Goal: Task Accomplishment & Management: Complete application form

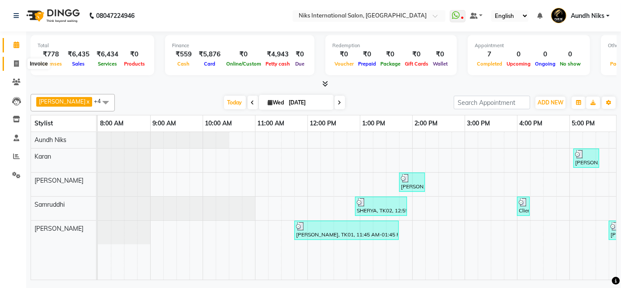
click at [14, 61] on icon at bounding box center [16, 63] width 5 height 7
select select "6"
select select "service"
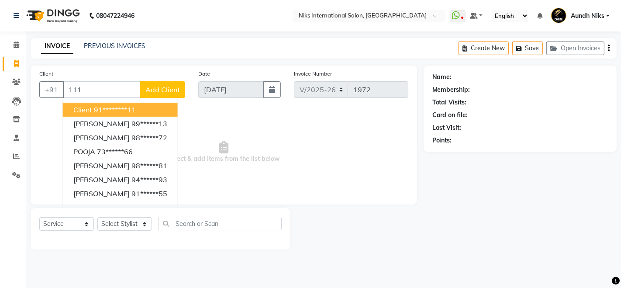
click at [89, 114] on button "Client 91********11" at bounding box center [120, 110] width 115 height 14
type input "********11"
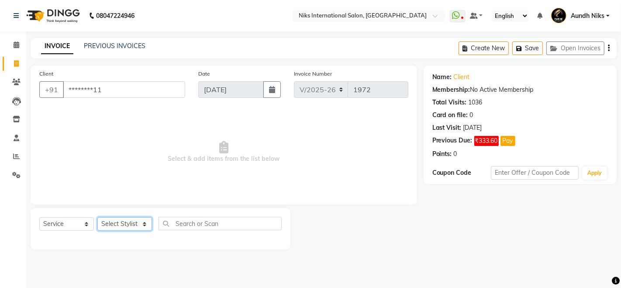
click at [109, 224] on select "Select Stylist [PERSON_NAME] Aundh Niks [PERSON_NAME] Jiya [PERSON_NAME] Mahhi …" at bounding box center [124, 224] width 55 height 14
select select "20840"
click at [97, 217] on select "Select Stylist [PERSON_NAME] Aundh Niks [PERSON_NAME] Jiya [PERSON_NAME] Mahhi …" at bounding box center [124, 224] width 55 height 14
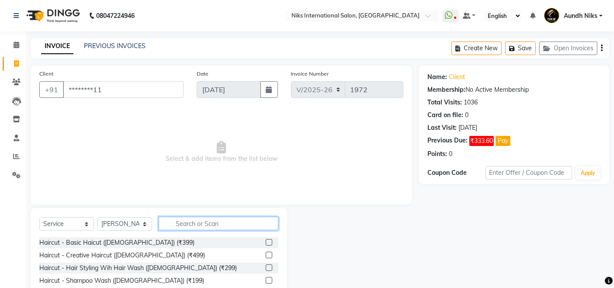
click at [187, 223] on input "text" at bounding box center [219, 224] width 120 height 14
type input "thread"
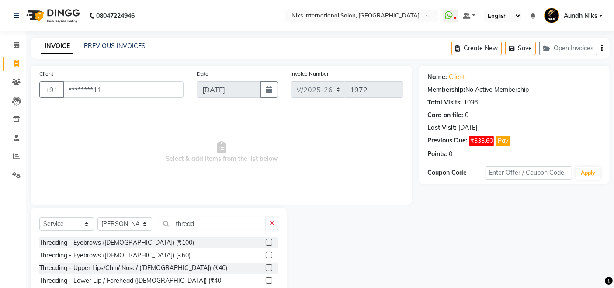
click at [268, 254] on label at bounding box center [269, 255] width 7 height 7
click at [268, 254] on input "checkbox" at bounding box center [269, 255] width 6 height 6
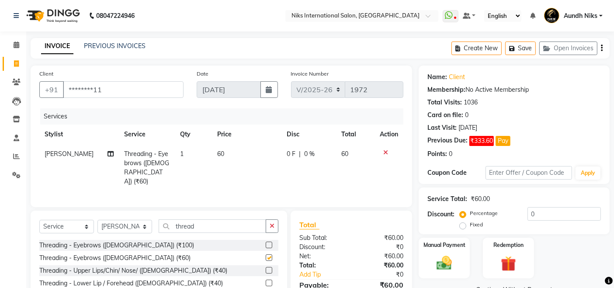
checkbox input "false"
click at [437, 264] on img at bounding box center [444, 263] width 26 height 18
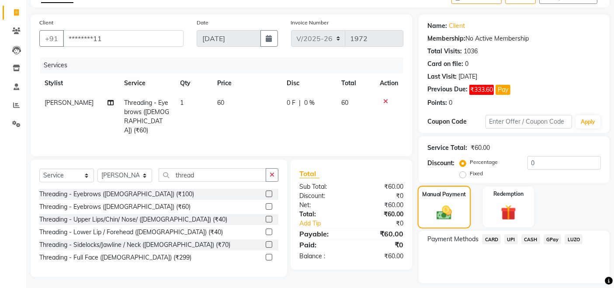
scroll to position [77, 0]
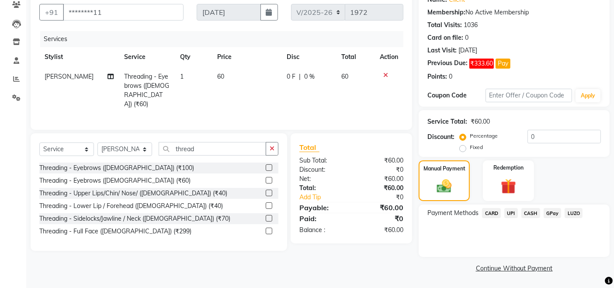
click at [494, 214] on span "CARD" at bounding box center [491, 213] width 19 height 10
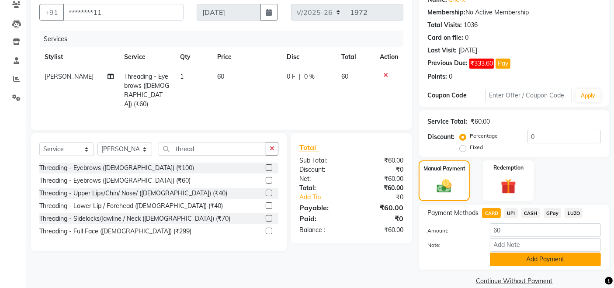
click at [507, 257] on button "Add Payment" at bounding box center [545, 259] width 111 height 14
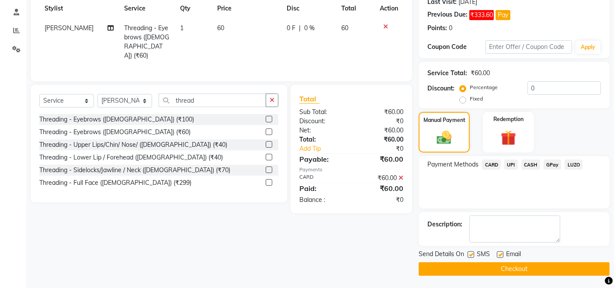
scroll to position [126, 0]
click at [495, 265] on button "Checkout" at bounding box center [513, 269] width 191 height 14
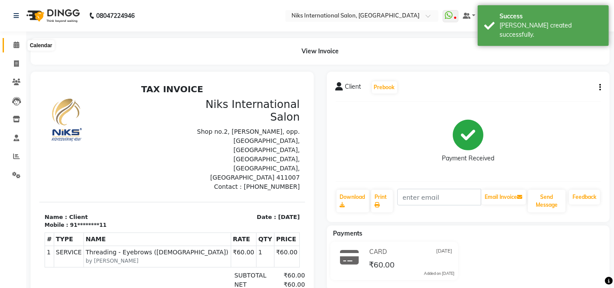
click at [18, 45] on icon at bounding box center [17, 44] width 6 height 7
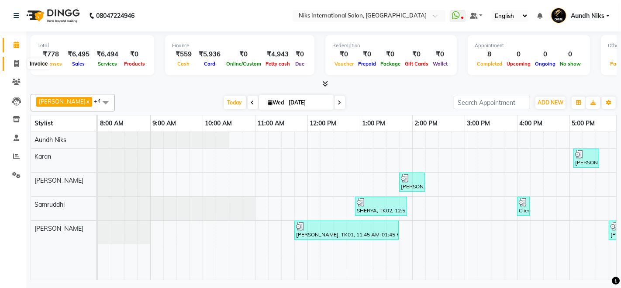
click at [15, 63] on icon at bounding box center [16, 63] width 5 height 7
select select "6"
select select "service"
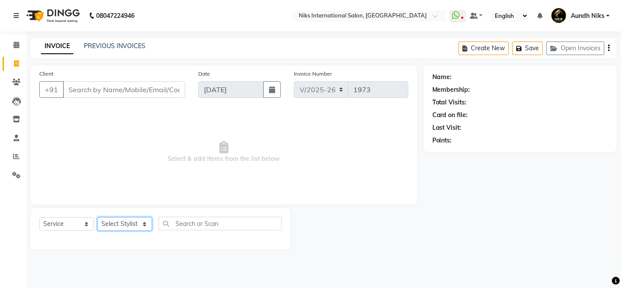
click at [130, 222] on select "Select Stylist [PERSON_NAME] Aundh Niks [PERSON_NAME] Jiya [PERSON_NAME] Mahhi …" at bounding box center [124, 224] width 55 height 14
select select "17526"
click at [97, 217] on select "Select Stylist [PERSON_NAME] Aundh Niks [PERSON_NAME] Jiya [PERSON_NAME] Mahhi …" at bounding box center [124, 224] width 55 height 14
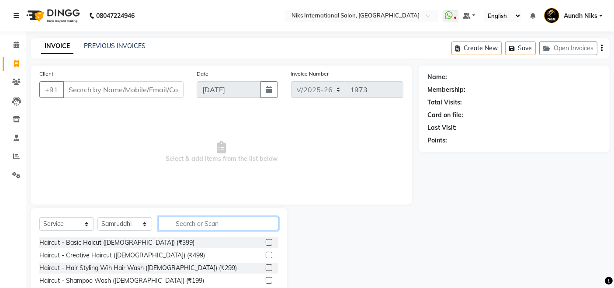
click at [200, 225] on input "text" at bounding box center [219, 224] width 120 height 14
type input "thre"
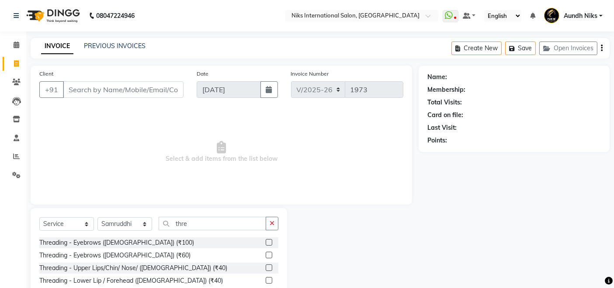
click at [267, 255] on label at bounding box center [269, 255] width 7 height 7
click at [267, 255] on input "checkbox" at bounding box center [269, 255] width 6 height 6
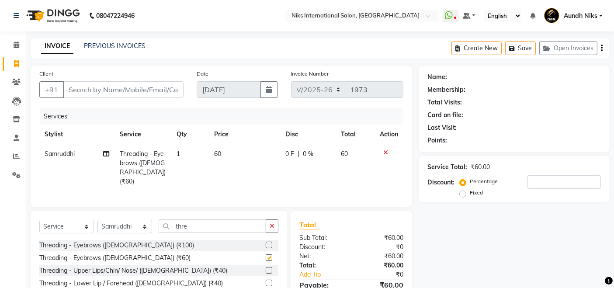
checkbox input "false"
click at [127, 88] on input "Client" at bounding box center [123, 89] width 121 height 17
type input "1"
type input "0"
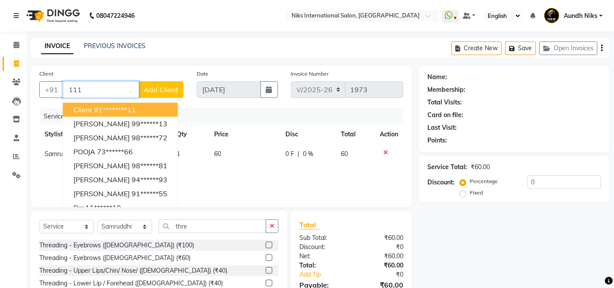
click at [126, 105] on ngb-highlight "91********11" at bounding box center [115, 109] width 42 height 9
type input "********11"
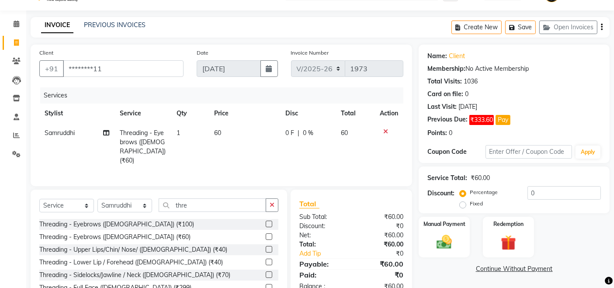
scroll to position [51, 0]
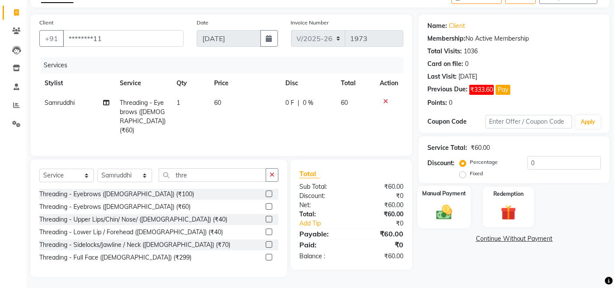
click at [435, 201] on div "Manual Payment" at bounding box center [444, 207] width 53 height 43
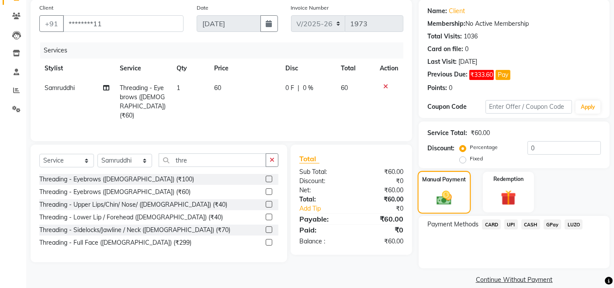
scroll to position [77, 0]
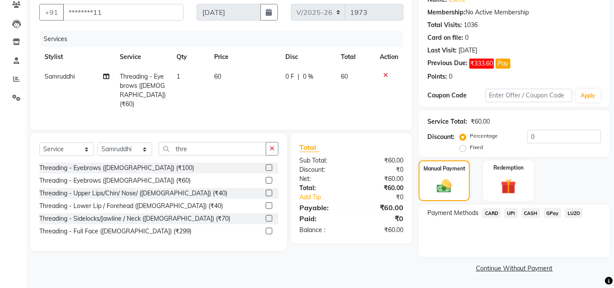
click at [494, 211] on span "CARD" at bounding box center [491, 213] width 19 height 10
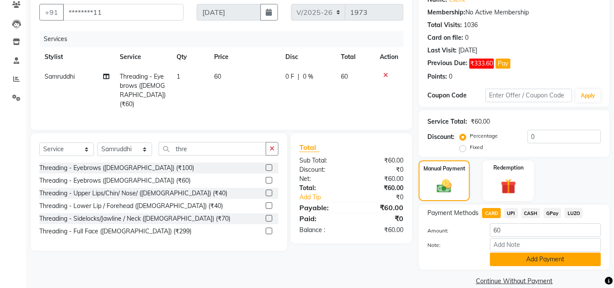
click at [526, 254] on button "Add Payment" at bounding box center [545, 259] width 111 height 14
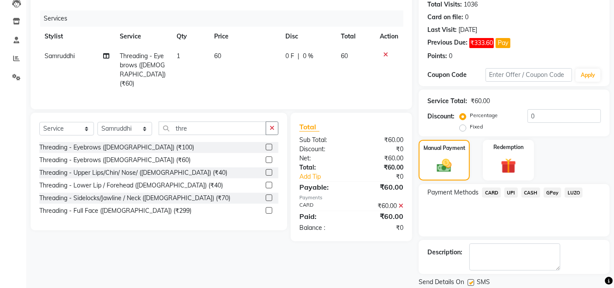
scroll to position [126, 0]
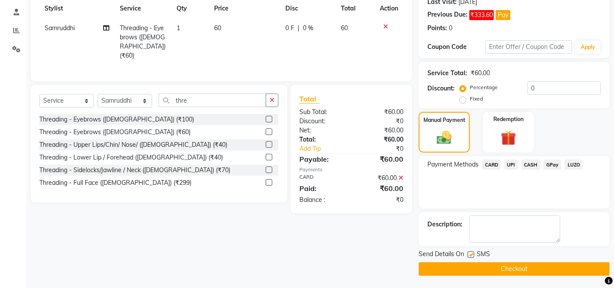
click at [546, 269] on button "Checkout" at bounding box center [513, 269] width 191 height 14
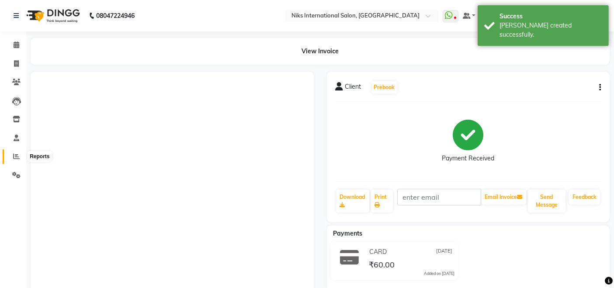
click at [16, 158] on icon at bounding box center [16, 156] width 7 height 7
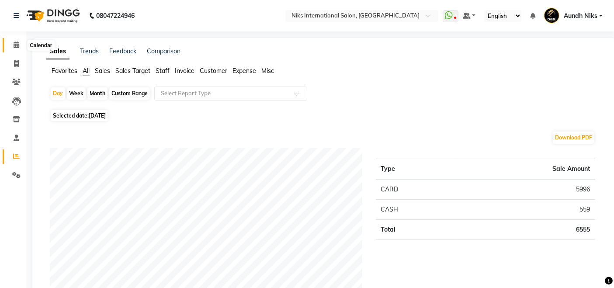
click at [15, 45] on icon at bounding box center [17, 44] width 6 height 7
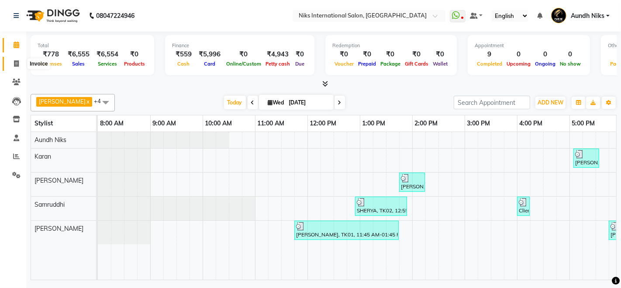
click at [14, 63] on icon at bounding box center [16, 63] width 5 height 7
select select "service"
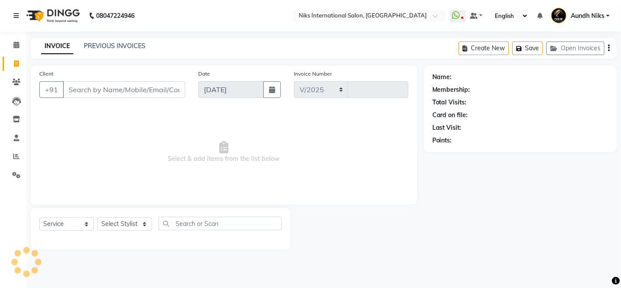
select select "6"
type input "1974"
click at [147, 224] on select "Select Stylist" at bounding box center [124, 224] width 55 height 14
select select "87289"
click at [97, 217] on select "Select Stylist [PERSON_NAME] Aundh Niks [PERSON_NAME] Jiya [PERSON_NAME] Mahhi …" at bounding box center [124, 224] width 55 height 14
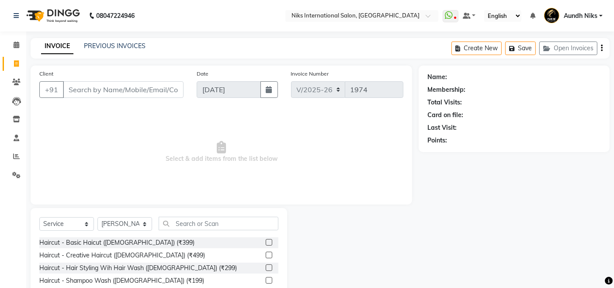
click at [266, 242] on label at bounding box center [269, 242] width 7 height 7
click at [266, 242] on input "checkbox" at bounding box center [269, 243] width 6 height 6
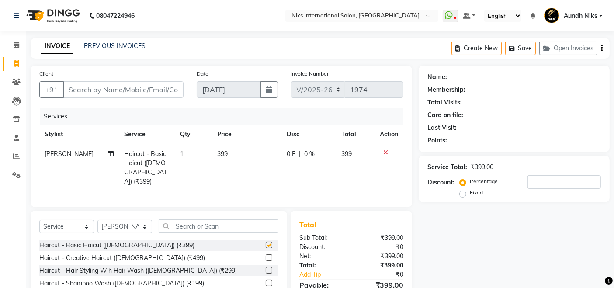
checkbox input "false"
click at [145, 89] on input "Client" at bounding box center [123, 89] width 121 height 17
type input "1"
type input "0"
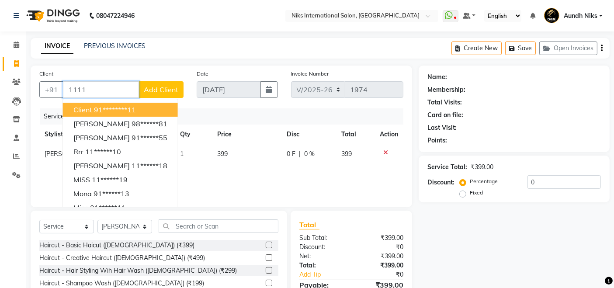
click at [135, 108] on ngb-highlight "91********11" at bounding box center [115, 109] width 42 height 9
type input "********11"
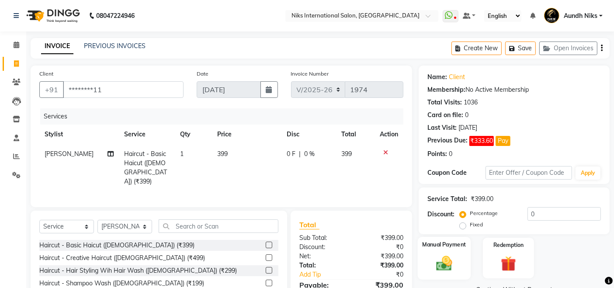
click at [440, 256] on img at bounding box center [444, 263] width 26 height 18
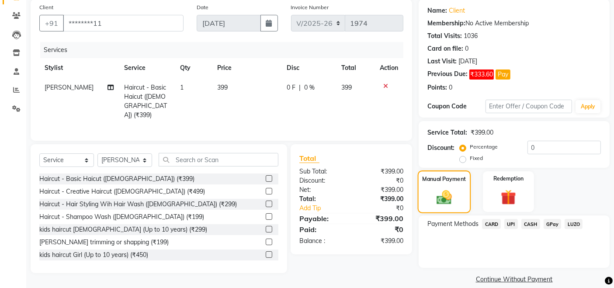
scroll to position [77, 0]
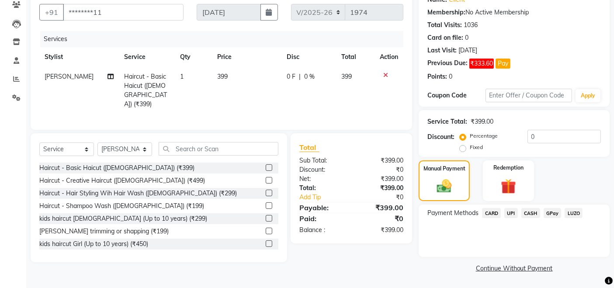
click at [487, 211] on span "CARD" at bounding box center [491, 213] width 19 height 10
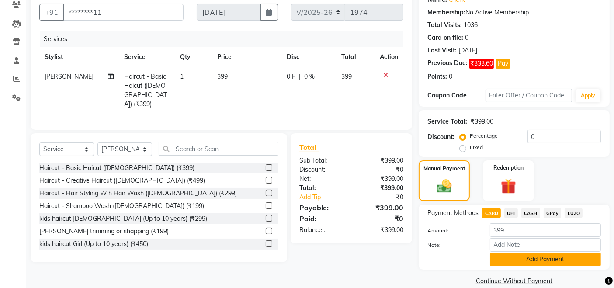
click at [530, 254] on button "Add Payment" at bounding box center [545, 259] width 111 height 14
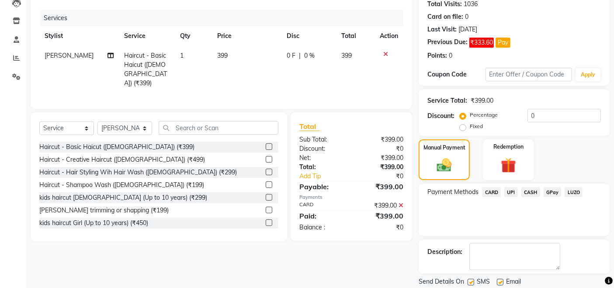
scroll to position [126, 0]
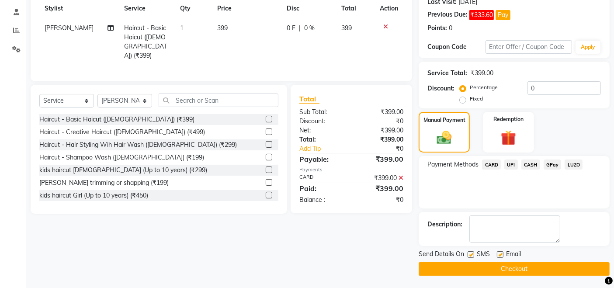
click at [529, 262] on button "Checkout" at bounding box center [513, 269] width 191 height 14
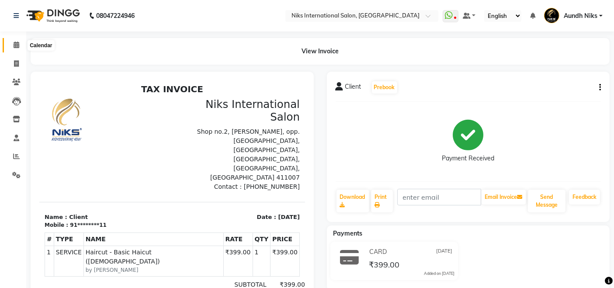
click at [15, 45] on icon at bounding box center [17, 44] width 6 height 7
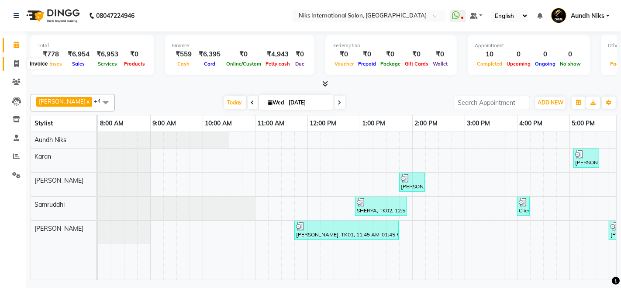
click at [15, 60] on icon at bounding box center [16, 63] width 5 height 7
select select "service"
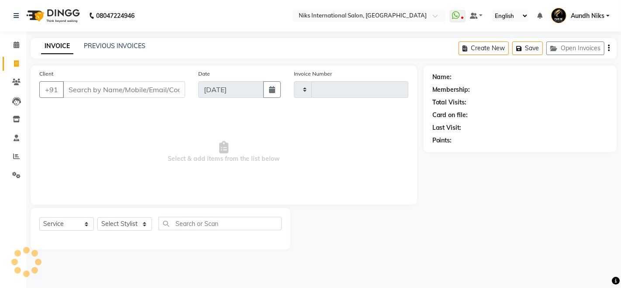
type input "1975"
select select "6"
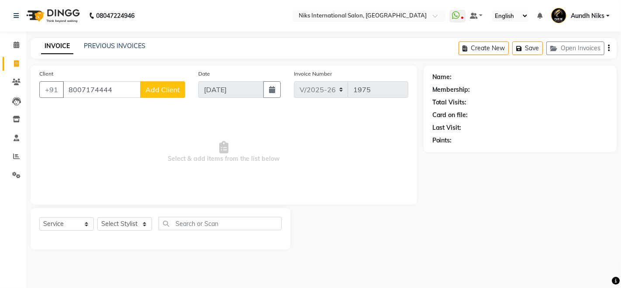
click at [114, 91] on input "8007174444" at bounding box center [102, 89] width 78 height 17
type input "8"
click at [131, 218] on select "Select Stylist [PERSON_NAME] Aundh Niks [PERSON_NAME] Jiya [PERSON_NAME] Mahhi …" at bounding box center [124, 224] width 55 height 14
select select "22944"
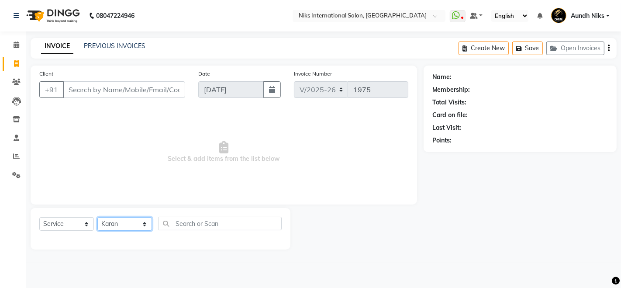
click at [97, 217] on select "Select Stylist [PERSON_NAME] Aundh Niks [PERSON_NAME] Jiya [PERSON_NAME] Mahhi …" at bounding box center [124, 224] width 55 height 14
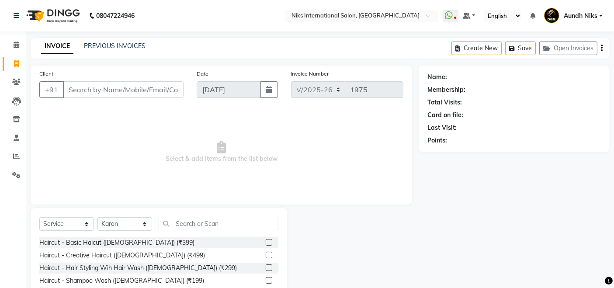
click at [266, 243] on label at bounding box center [269, 242] width 7 height 7
click at [266, 243] on input "checkbox" at bounding box center [269, 243] width 6 height 6
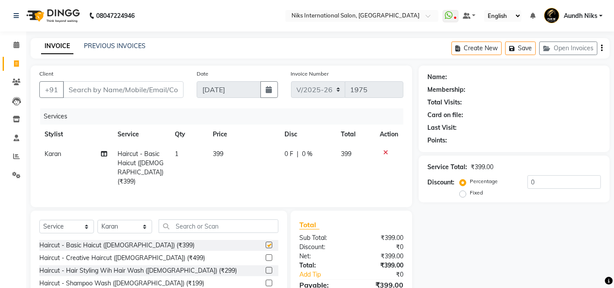
checkbox input "false"
click at [136, 90] on input "Client" at bounding box center [123, 89] width 121 height 17
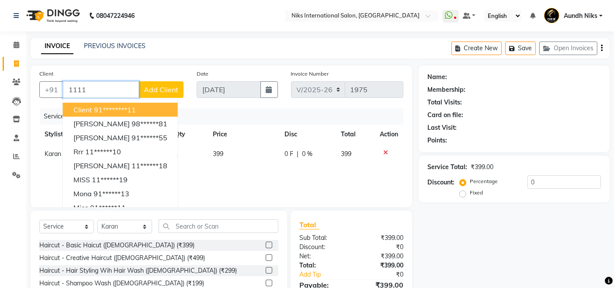
click at [134, 111] on ngb-highlight "91********11" at bounding box center [115, 109] width 42 height 9
type input "********11"
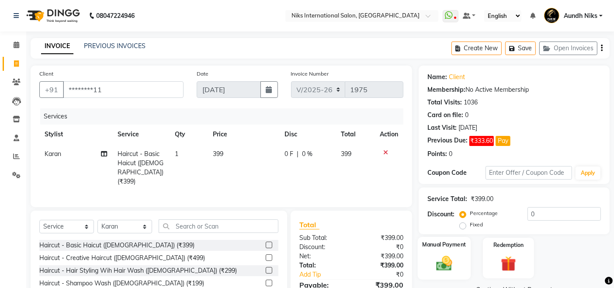
click at [434, 259] on img at bounding box center [444, 263] width 26 height 18
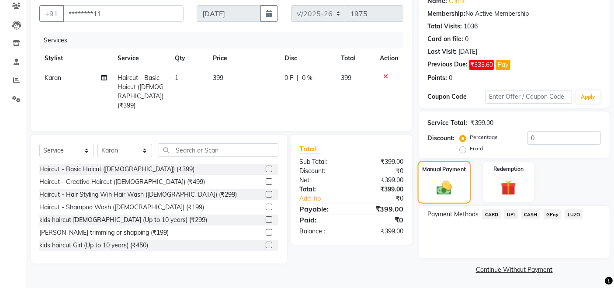
scroll to position [77, 0]
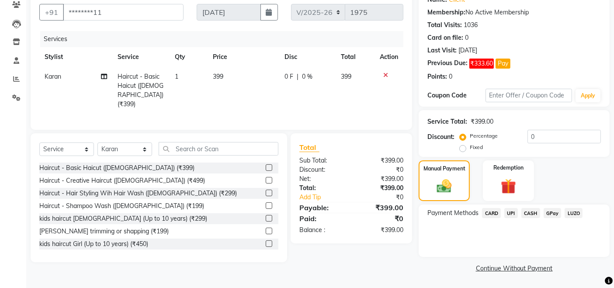
click at [496, 212] on span "CARD" at bounding box center [491, 213] width 19 height 10
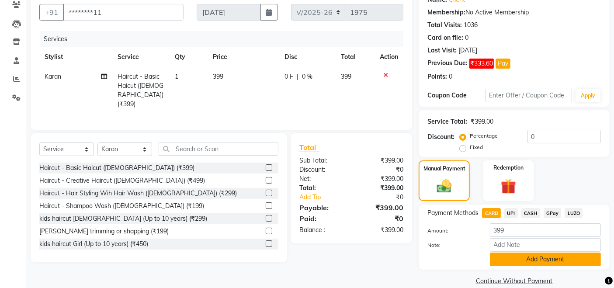
click at [512, 260] on button "Add Payment" at bounding box center [545, 259] width 111 height 14
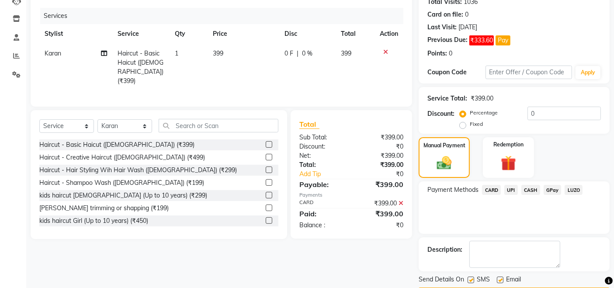
scroll to position [126, 0]
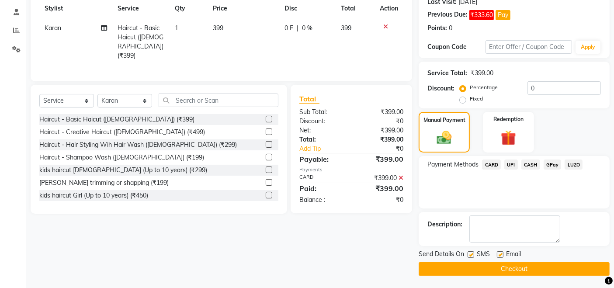
click at [506, 270] on button "Checkout" at bounding box center [513, 269] width 191 height 14
